Goal: Task Accomplishment & Management: Use online tool/utility

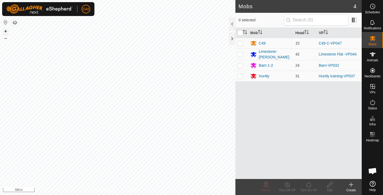
click at [5, 31] on button "+" at bounding box center [5, 31] width 6 height 6
click at [5, 30] on button "+" at bounding box center [5, 31] width 6 height 6
click at [7, 31] on button "+" at bounding box center [5, 31] width 6 height 6
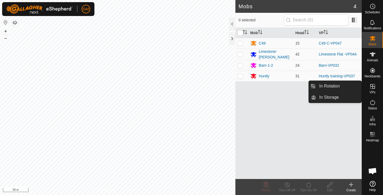
click at [374, 86] on icon at bounding box center [372, 86] width 5 height 5
click at [339, 85] on link "In Rotation" at bounding box center [339, 86] width 46 height 11
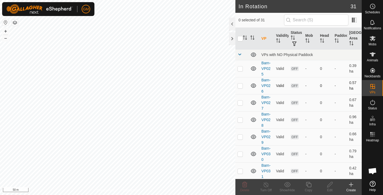
checkbox input "true"
click at [310, 185] on icon at bounding box center [308, 184] width 7 height 6
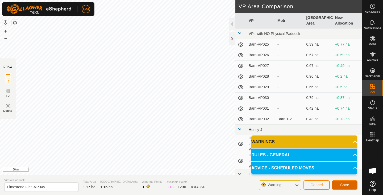
click at [336, 184] on button "Save" at bounding box center [345, 184] width 26 height 9
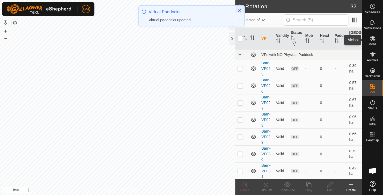
click at [370, 41] on icon at bounding box center [373, 38] width 6 height 6
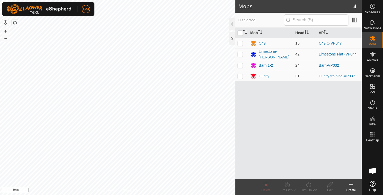
click at [240, 54] on p-checkbox at bounding box center [240, 54] width 5 height 4
checkbox input "true"
click at [309, 183] on icon at bounding box center [308, 183] width 5 height 5
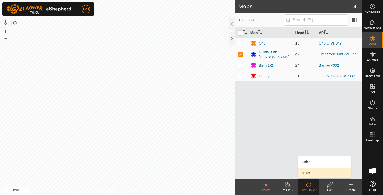
click at [304, 172] on link "Now" at bounding box center [324, 172] width 53 height 11
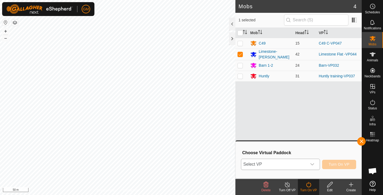
click at [312, 163] on icon "dropdown trigger" at bounding box center [312, 164] width 4 height 4
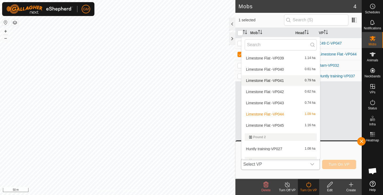
scroll to position [249, 0]
click at [280, 124] on li "Limestone Flat -VP045 1.16 ha" at bounding box center [281, 124] width 79 height 11
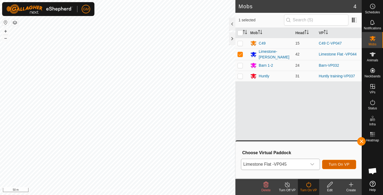
click at [333, 162] on span "Turn On VP" at bounding box center [339, 164] width 21 height 4
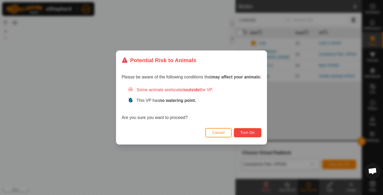
click at [255, 131] on span "Turn On" at bounding box center [248, 132] width 14 height 4
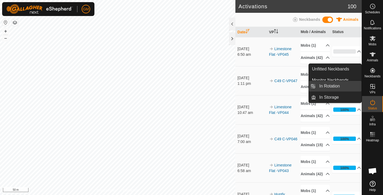
click at [328, 86] on link "In Rotation" at bounding box center [339, 86] width 46 height 11
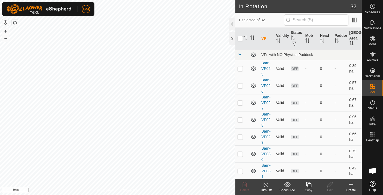
checkbox input "true"
checkbox input "false"
click at [244, 183] on icon at bounding box center [245, 184] width 6 height 6
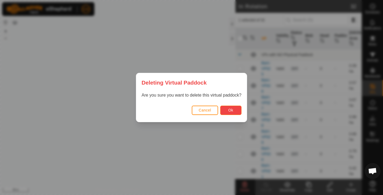
click at [227, 110] on button "Ok" at bounding box center [230, 109] width 21 height 9
checkbox input "false"
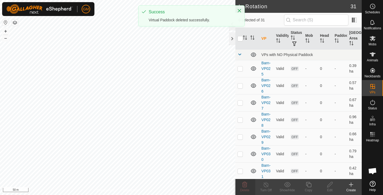
checkbox input "true"
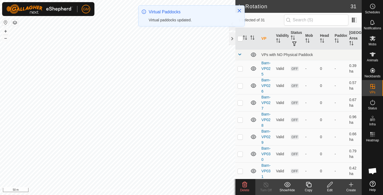
click at [243, 183] on icon at bounding box center [245, 184] width 6 height 6
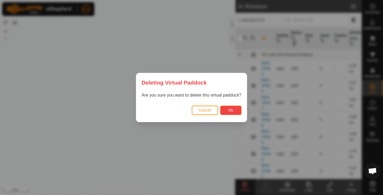
click at [224, 109] on button "Ok" at bounding box center [230, 109] width 21 height 9
checkbox input "false"
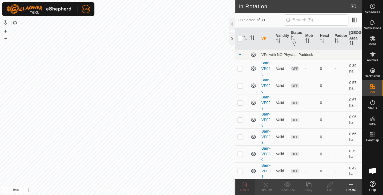
checkbox input "true"
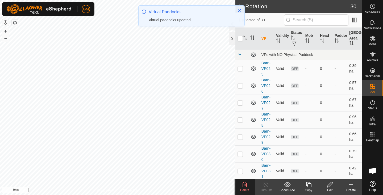
click at [245, 184] on icon at bounding box center [244, 183] width 5 height 5
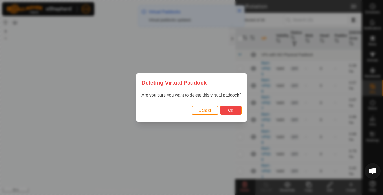
click at [226, 110] on button "Ok" at bounding box center [230, 109] width 21 height 9
checkbox input "false"
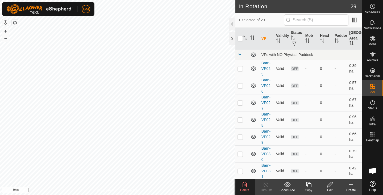
click at [245, 184] on icon at bounding box center [244, 183] width 5 height 5
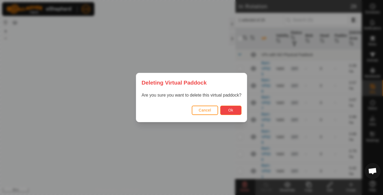
click at [225, 109] on button "Ok" at bounding box center [230, 109] width 21 height 9
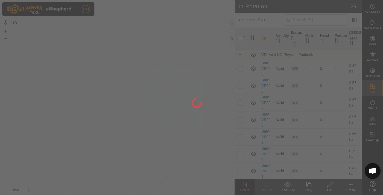
checkbox input "false"
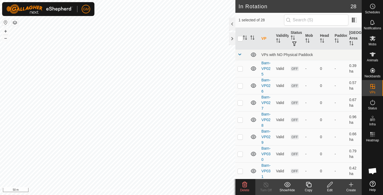
click at [245, 184] on icon at bounding box center [245, 184] width 6 height 6
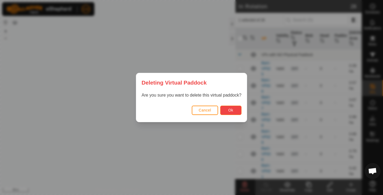
click at [229, 109] on span "Ok" at bounding box center [230, 110] width 5 height 4
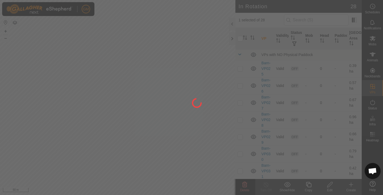
checkbox input "false"
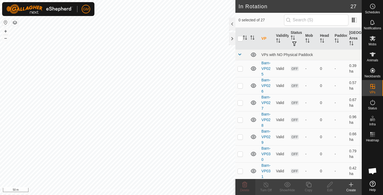
checkbox input "true"
checkbox input "false"
click at [243, 185] on icon at bounding box center [245, 184] width 6 height 6
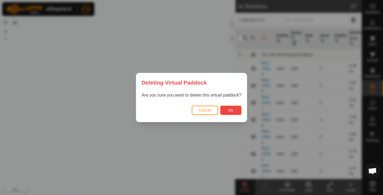
click at [233, 110] on span "Ok" at bounding box center [230, 110] width 5 height 4
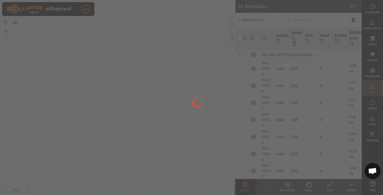
checkbox input "false"
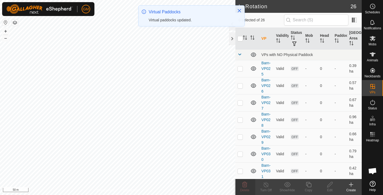
checkbox input "true"
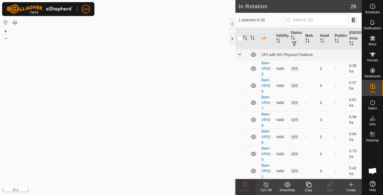
checkbox input "true"
checkbox input "false"
click at [246, 182] on icon at bounding box center [244, 183] width 5 height 5
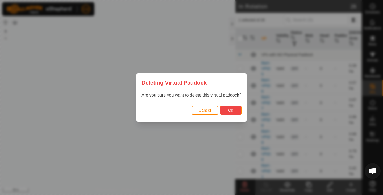
click at [228, 110] on span "Ok" at bounding box center [230, 110] width 5 height 4
checkbox input "false"
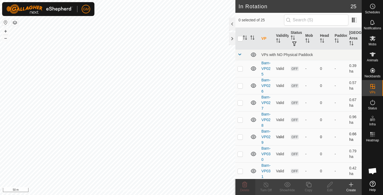
checkbox input "true"
click at [244, 183] on icon at bounding box center [245, 184] width 6 height 6
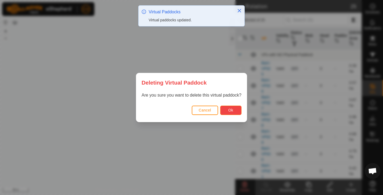
click at [229, 108] on span "Ok" at bounding box center [230, 110] width 5 height 4
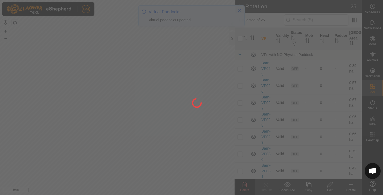
checkbox input "false"
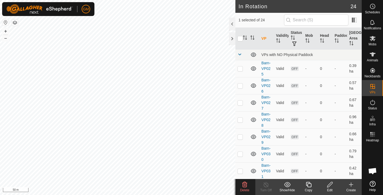
click at [244, 184] on icon at bounding box center [244, 183] width 5 height 5
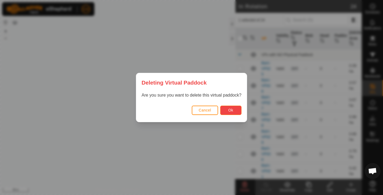
click at [233, 108] on span "Ok" at bounding box center [230, 110] width 5 height 4
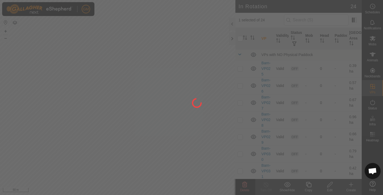
checkbox input "false"
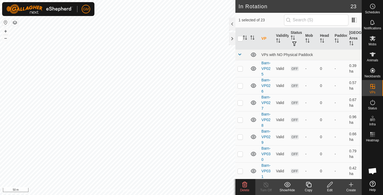
click at [245, 181] on icon at bounding box center [244, 183] width 5 height 5
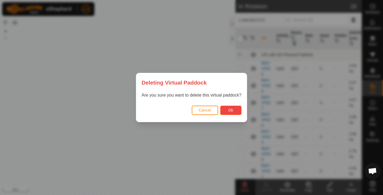
click at [228, 110] on button "Ok" at bounding box center [230, 109] width 21 height 9
checkbox input "false"
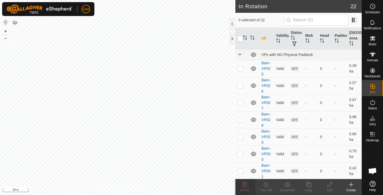
checkbox input "true"
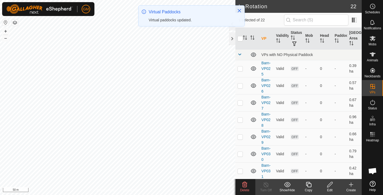
click at [246, 184] on icon at bounding box center [245, 184] width 6 height 6
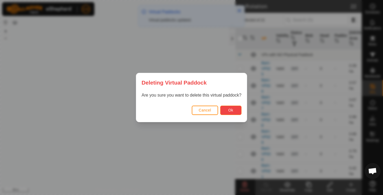
click at [225, 109] on button "Ok" at bounding box center [230, 109] width 21 height 9
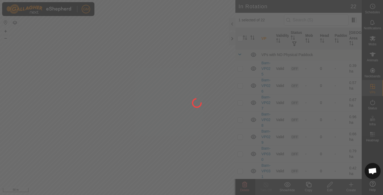
checkbox input "false"
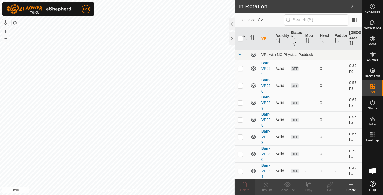
checkbox input "true"
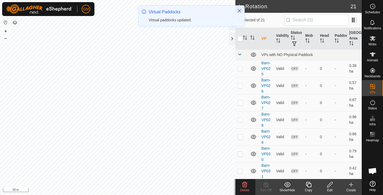
click at [243, 185] on icon at bounding box center [244, 183] width 5 height 5
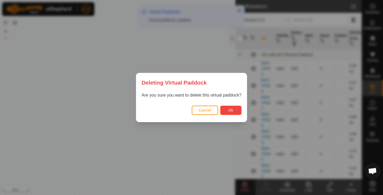
click at [227, 111] on button "Ok" at bounding box center [230, 109] width 21 height 9
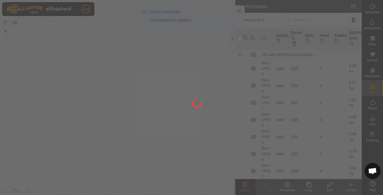
checkbox input "false"
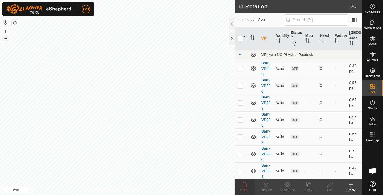
click at [6, 38] on button "–" at bounding box center [5, 38] width 6 height 6
checkbox input "true"
click at [309, 182] on icon at bounding box center [308, 184] width 7 height 6
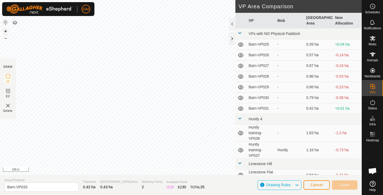
click at [6, 31] on button "+" at bounding box center [5, 31] width 6 height 6
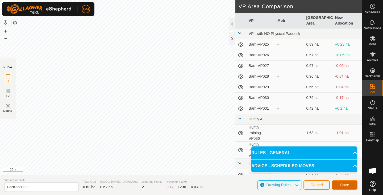
click at [349, 184] on span "Save" at bounding box center [344, 184] width 9 height 4
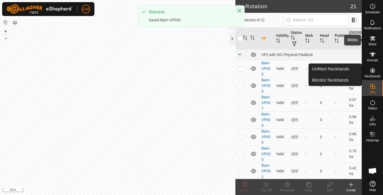
click at [371, 41] on icon at bounding box center [373, 38] width 6 height 6
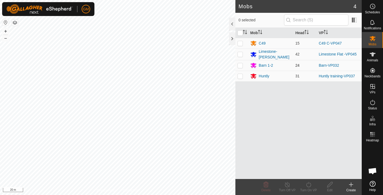
click at [241, 65] on p-checkbox at bounding box center [240, 65] width 5 height 4
checkbox input "true"
click at [308, 183] on icon at bounding box center [308, 183] width 5 height 5
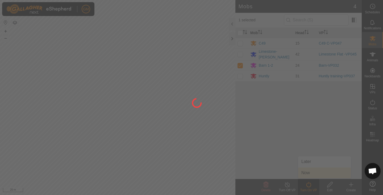
click at [307, 172] on div at bounding box center [191, 97] width 383 height 195
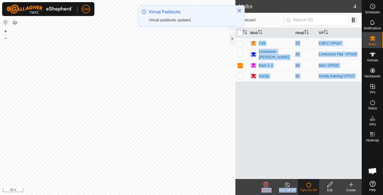
drag, startPoint x: 307, startPoint y: 172, endPoint x: 308, endPoint y: 183, distance: 11.3
click at [308, 183] on article "Mobs 4 1 selected Mob Head VP C49 15 C49 C-VP047 Limestone-Bush 42 Limestone Fl…" at bounding box center [299, 97] width 126 height 195
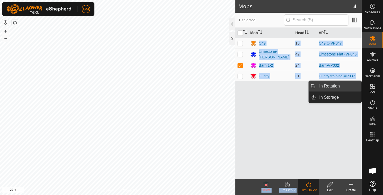
click at [339, 86] on link "In Rotation" at bounding box center [339, 86] width 46 height 11
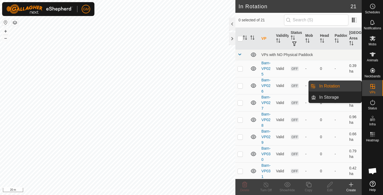
click at [369, 85] on es-virtualpaddocks-svg-icon at bounding box center [373, 86] width 10 height 9
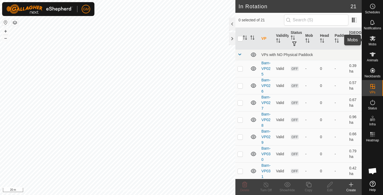
click at [371, 39] on icon at bounding box center [373, 38] width 6 height 6
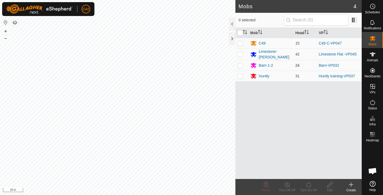
click at [240, 63] on p-checkbox at bounding box center [240, 65] width 5 height 4
checkbox input "true"
click at [312, 185] on icon at bounding box center [308, 184] width 7 height 6
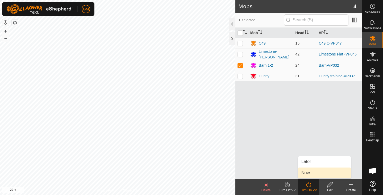
click at [307, 171] on link "Now" at bounding box center [324, 172] width 53 height 11
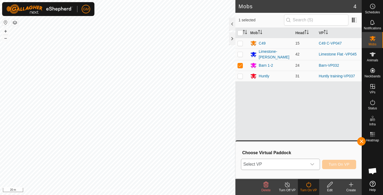
click at [312, 164] on icon "dropdown trigger" at bounding box center [312, 164] width 4 height 4
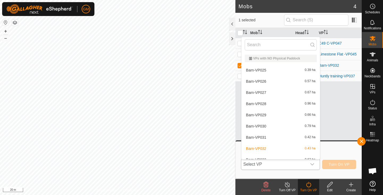
scroll to position [6, 0]
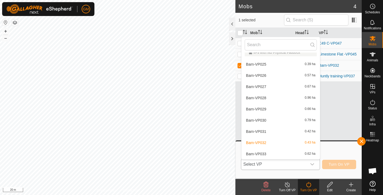
click at [275, 151] on li "Barn-VP033 0.62 ha" at bounding box center [281, 153] width 79 height 11
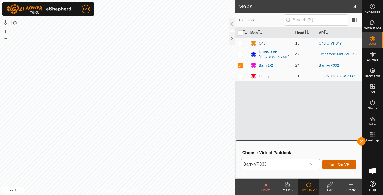
click at [331, 164] on span "Turn On VP" at bounding box center [339, 164] width 21 height 4
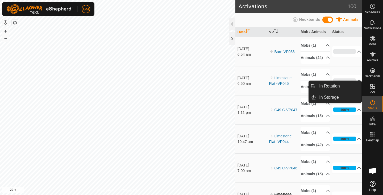
click at [374, 89] on icon at bounding box center [373, 86] width 6 height 6
click at [337, 85] on link "In Rotation" at bounding box center [339, 86] width 46 height 11
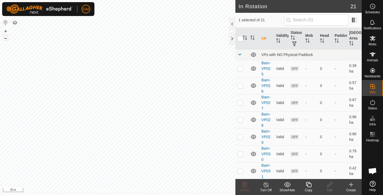
click at [6, 39] on button "–" at bounding box center [5, 38] width 6 height 6
click at [6, 30] on button "+" at bounding box center [5, 31] width 6 height 6
checkbox input "false"
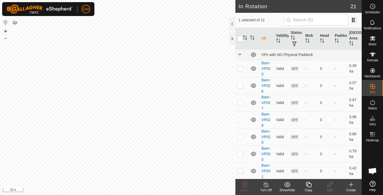
checkbox input "true"
click at [308, 187] on icon at bounding box center [308, 184] width 7 height 6
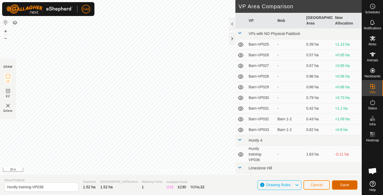
click at [341, 184] on span "Save" at bounding box center [344, 184] width 9 height 4
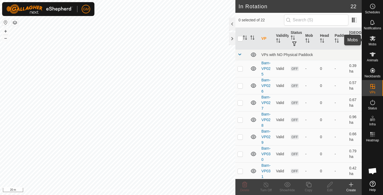
click at [369, 41] on es-mob-svg-icon at bounding box center [373, 38] width 10 height 9
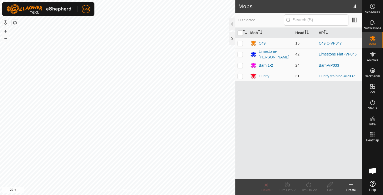
click at [241, 75] on p-checkbox at bounding box center [240, 76] width 5 height 4
checkbox input "true"
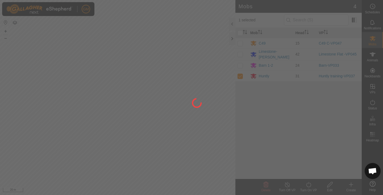
click at [308, 184] on div at bounding box center [191, 97] width 383 height 195
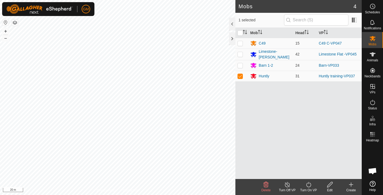
click at [308, 184] on icon at bounding box center [308, 184] width 7 height 6
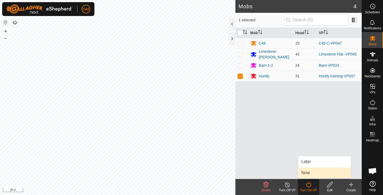
click at [309, 173] on link "Now" at bounding box center [324, 172] width 53 height 11
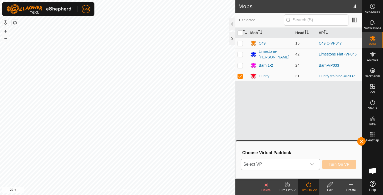
click at [313, 164] on icon "dropdown trigger" at bounding box center [312, 164] width 4 height 4
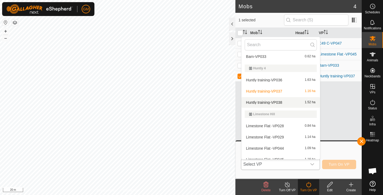
scroll to position [104, 0]
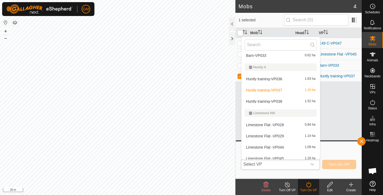
click at [270, 101] on li "Huntly training-VP038 1.52 ha" at bounding box center [281, 101] width 79 height 11
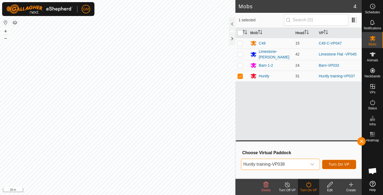
click at [338, 163] on span "Turn On VP" at bounding box center [339, 164] width 21 height 4
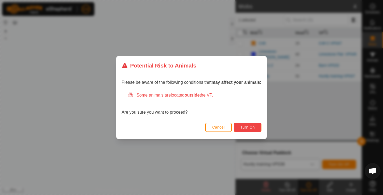
click at [252, 127] on span "Turn On" at bounding box center [248, 127] width 14 height 4
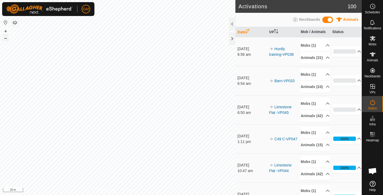
click at [7, 38] on button "–" at bounding box center [5, 38] width 6 height 6
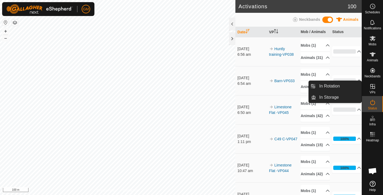
click at [372, 87] on icon at bounding box center [373, 86] width 6 height 6
click at [337, 86] on link "In Rotation" at bounding box center [339, 86] width 46 height 11
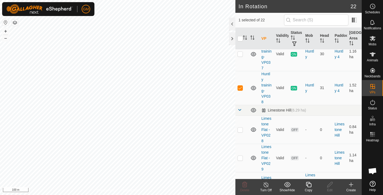
scroll to position [220, 0]
click at [241, 89] on p-checkbox at bounding box center [240, 88] width 5 height 4
checkbox input "false"
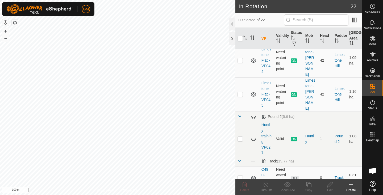
scroll to position [349, 0]
click at [253, 113] on icon at bounding box center [253, 116] width 6 height 6
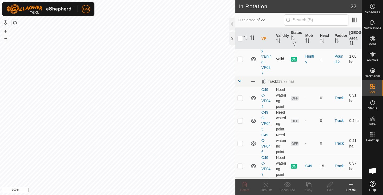
scroll to position [439, 0]
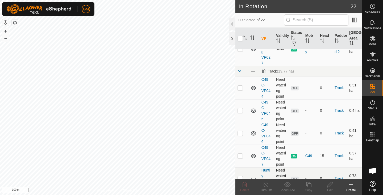
click at [254, 178] on icon at bounding box center [253, 179] width 5 height 2
click at [7, 30] on button "+" at bounding box center [5, 31] width 6 height 6
click at [5, 31] on button "+" at bounding box center [5, 31] width 6 height 6
checkbox input "true"
click at [308, 186] on icon at bounding box center [308, 184] width 7 height 6
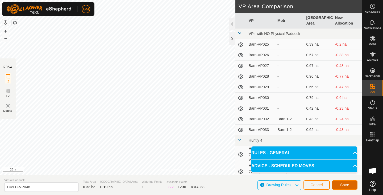
click at [349, 184] on span "Save" at bounding box center [344, 184] width 9 height 4
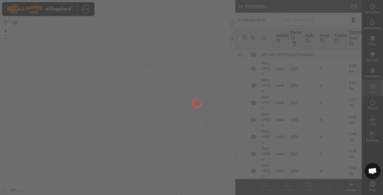
click at [373, 38] on div at bounding box center [191, 97] width 383 height 195
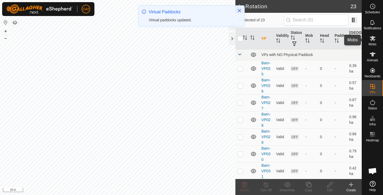
click at [373, 39] on icon at bounding box center [373, 38] width 6 height 5
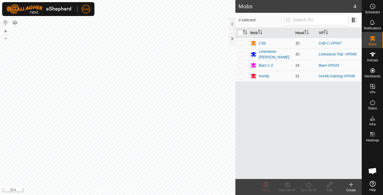
click at [241, 44] on p-checkbox at bounding box center [240, 43] width 5 height 4
checkbox input "true"
click at [308, 183] on icon at bounding box center [308, 184] width 7 height 6
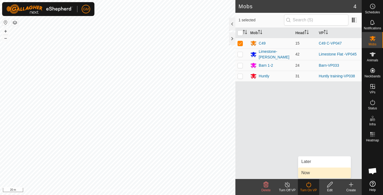
click at [304, 172] on link "Now" at bounding box center [324, 172] width 53 height 11
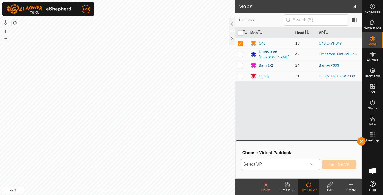
click at [313, 163] on icon "dropdown trigger" at bounding box center [312, 164] width 4 height 4
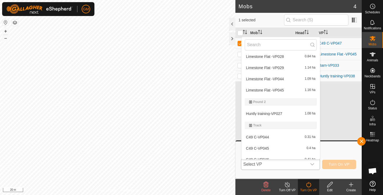
scroll to position [224, 0]
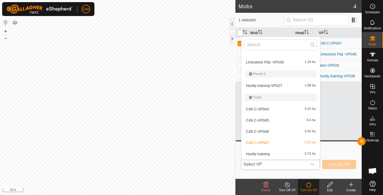
click at [277, 118] on li "C49 C-VP045 0.4 ha" at bounding box center [281, 120] width 79 height 11
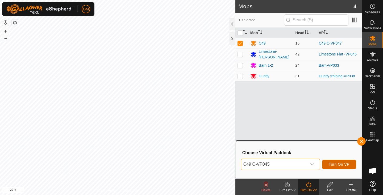
click at [334, 162] on span "Turn On VP" at bounding box center [339, 164] width 21 height 4
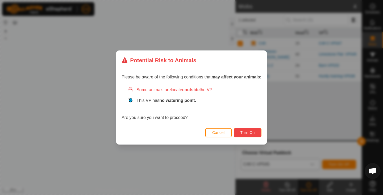
click at [254, 131] on span "Turn On" at bounding box center [248, 132] width 14 height 4
